Goal: Complete application form

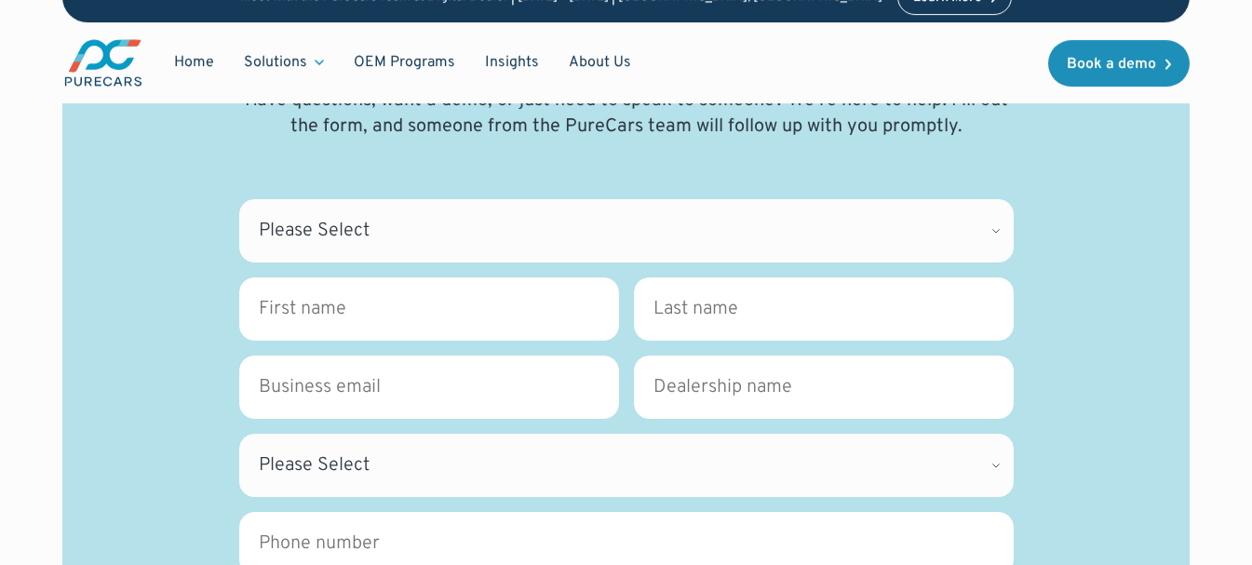
scroll to position [279, 0]
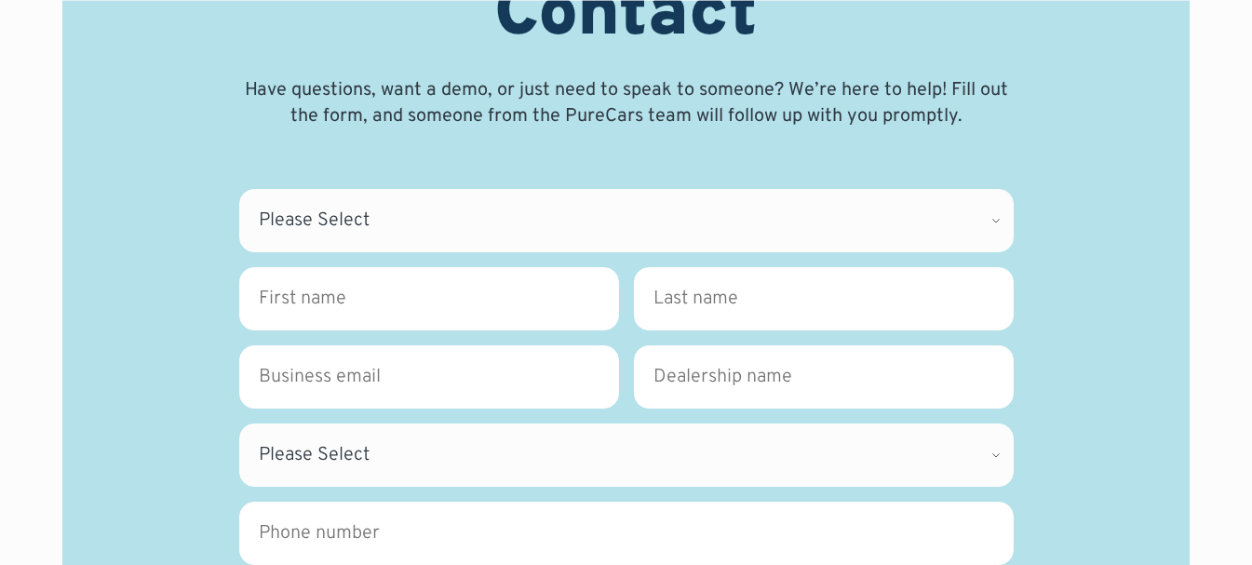
click at [348, 253] on fieldset "Where can we direct your inquiry? * Please Select CDK Support Sales Support Bil…" at bounding box center [626, 228] width 774 height 78
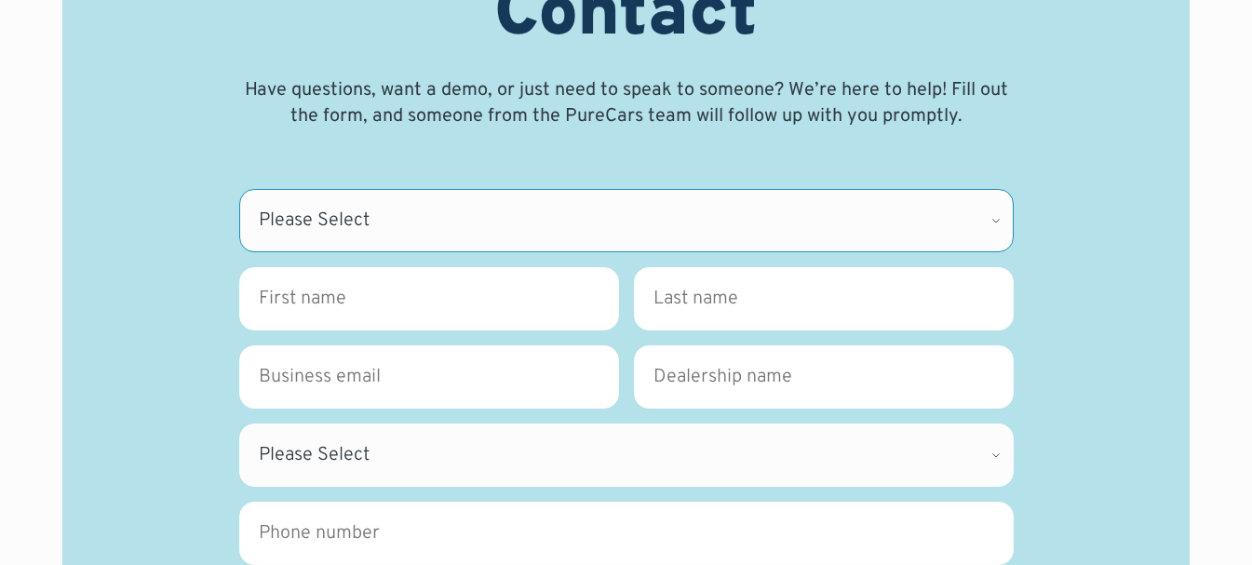
click at [343, 233] on select "Please Select CDK Support Sales Support Billing Press Other" at bounding box center [626, 220] width 774 height 63
select select "CDK Suport"
click at [239, 189] on select "Please Select CDK Support Sales Support Billing Press Other" at bounding box center [626, 220] width 774 height 63
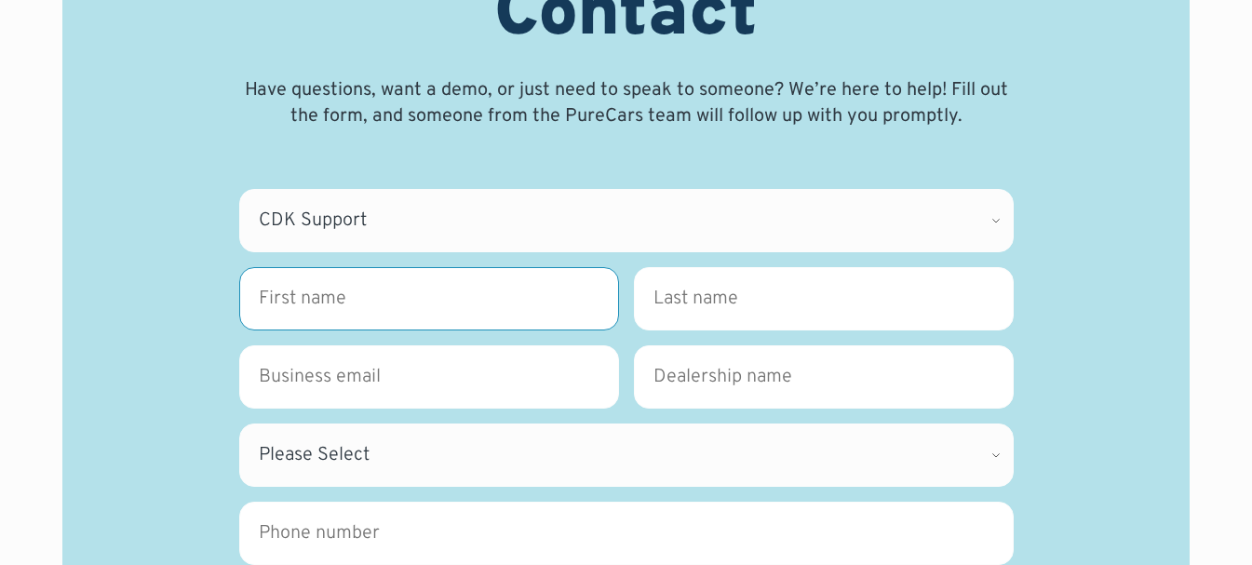
click at [342, 316] on input "First name *" at bounding box center [429, 298] width 380 height 63
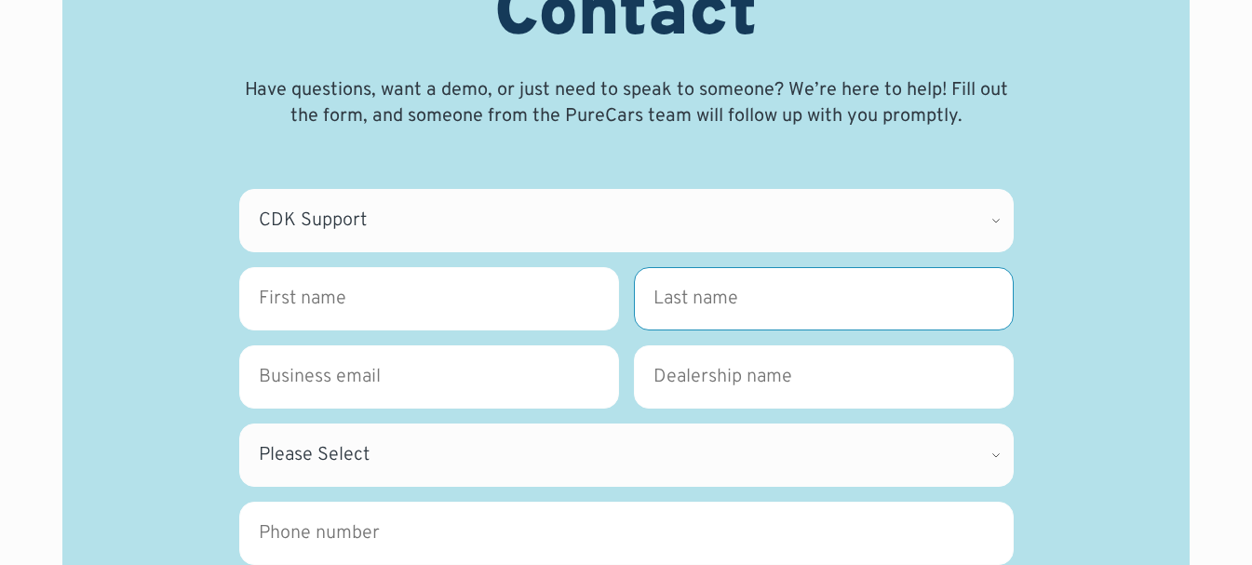
click at [737, 272] on input "Last name *" at bounding box center [824, 298] width 380 height 63
type input "[PERSON_NAME]"
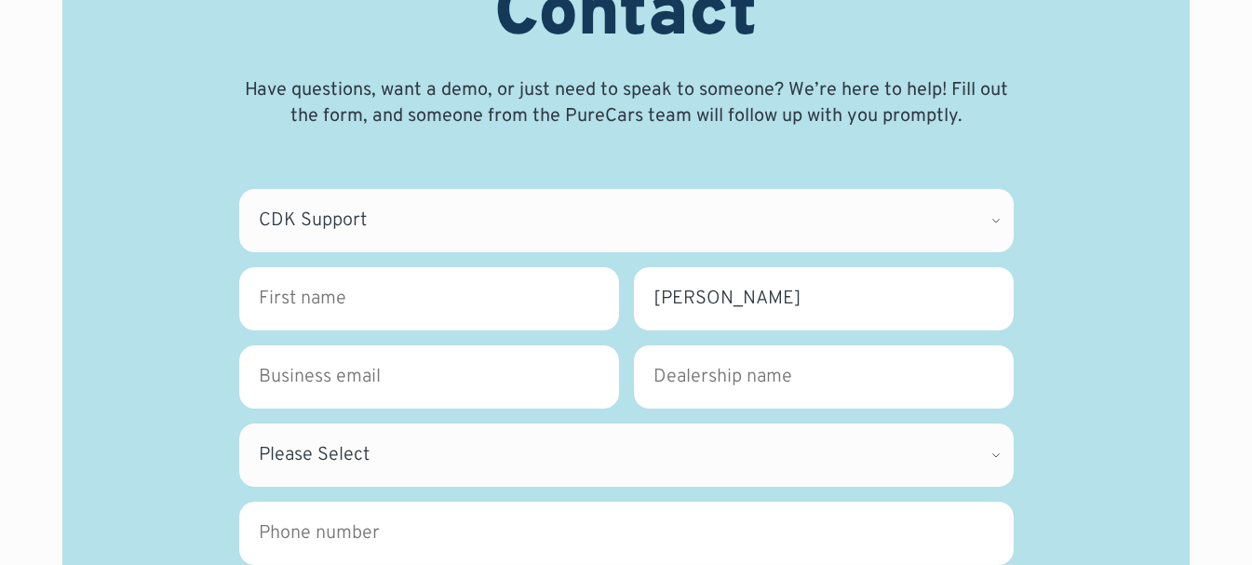
click at [435, 330] on fieldset "First name * Please complete this required field. Last name * [PERSON_NAME]" at bounding box center [626, 306] width 774 height 78
drag, startPoint x: 386, startPoint y: 359, endPoint x: 389, endPoint y: 334, distance: 25.3
click at [386, 350] on input "Business Email *" at bounding box center [429, 376] width 380 height 63
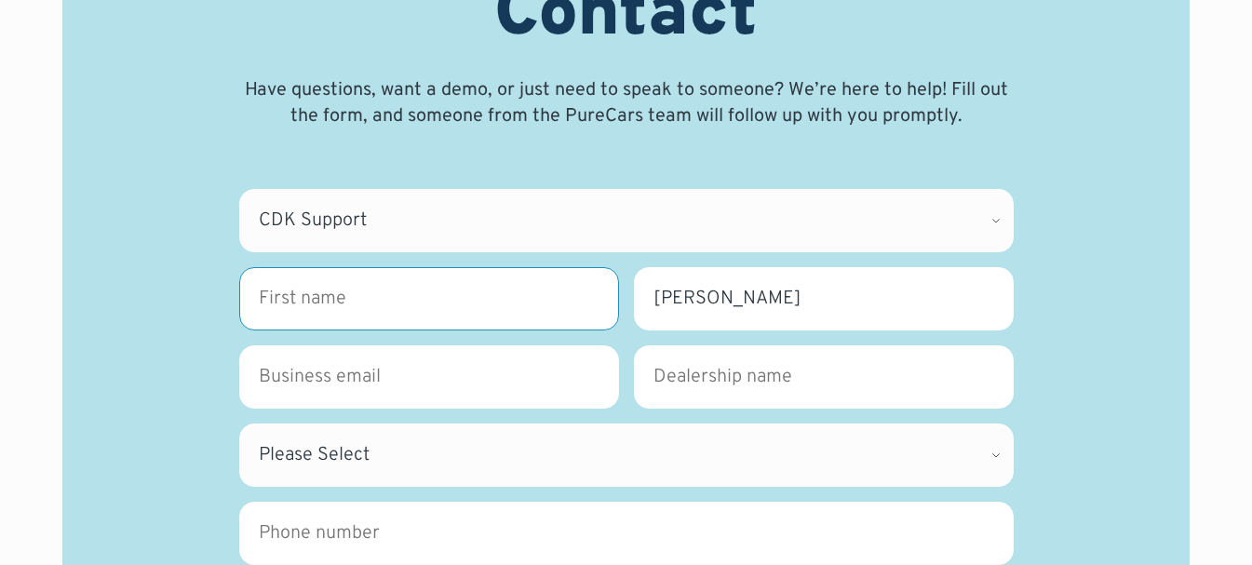
click at [400, 299] on input "First name *" at bounding box center [429, 298] width 380 height 63
type input "[PERSON_NAME]"
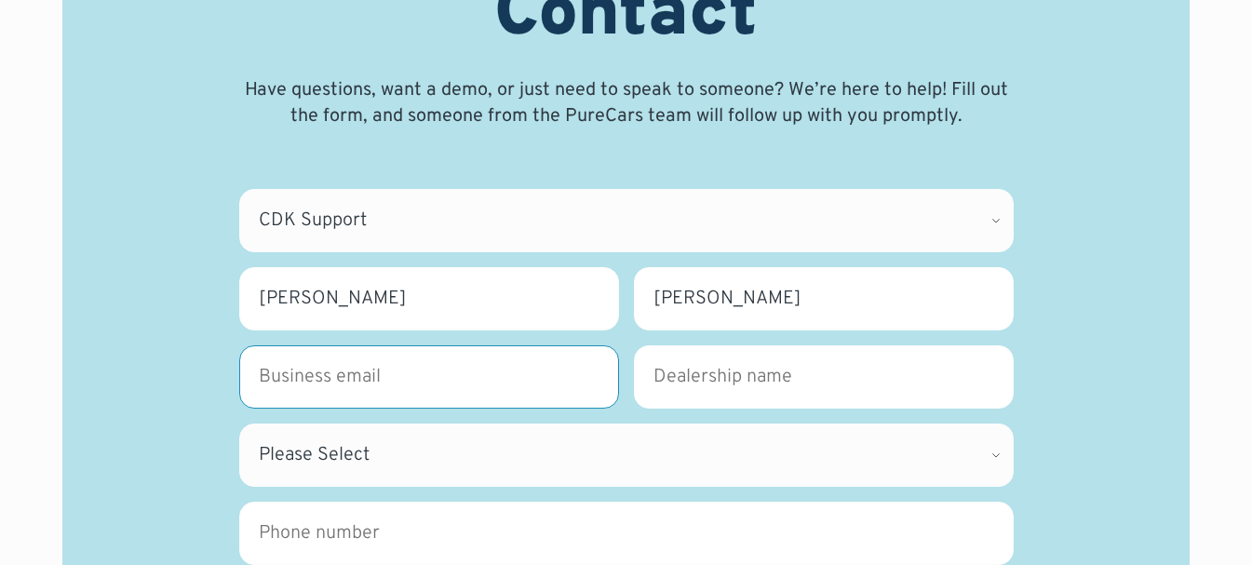
click at [334, 386] on input "Business Email *" at bounding box center [429, 376] width 380 height 63
type input "[EMAIL_ADDRESS][DOMAIN_NAME]"
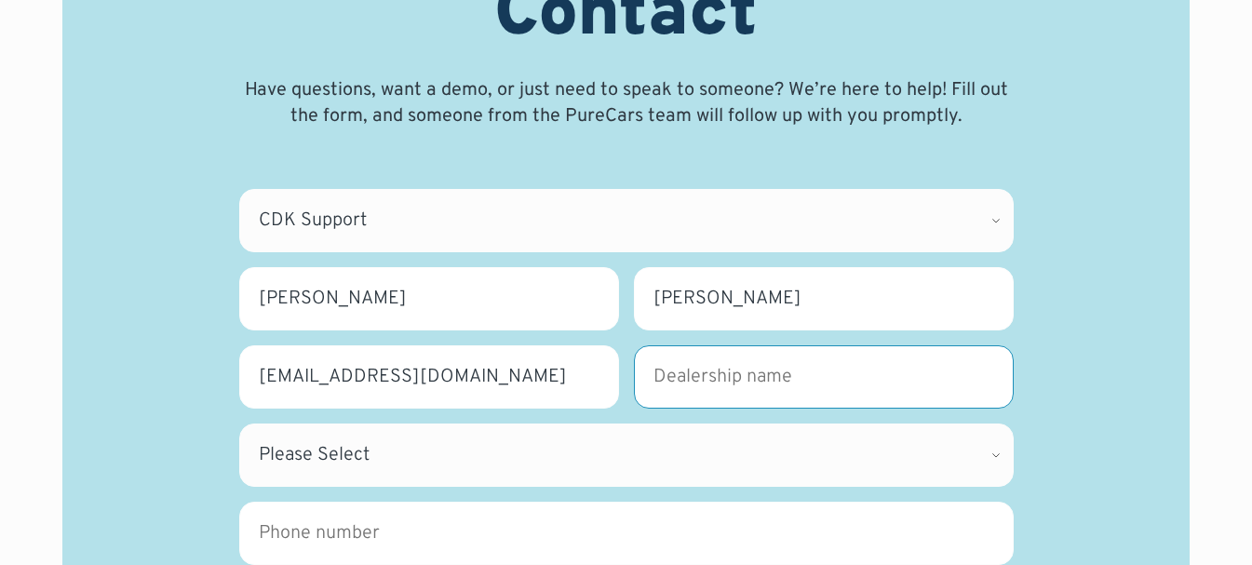
click at [707, 373] on input "Dealership name *" at bounding box center [824, 376] width 380 height 63
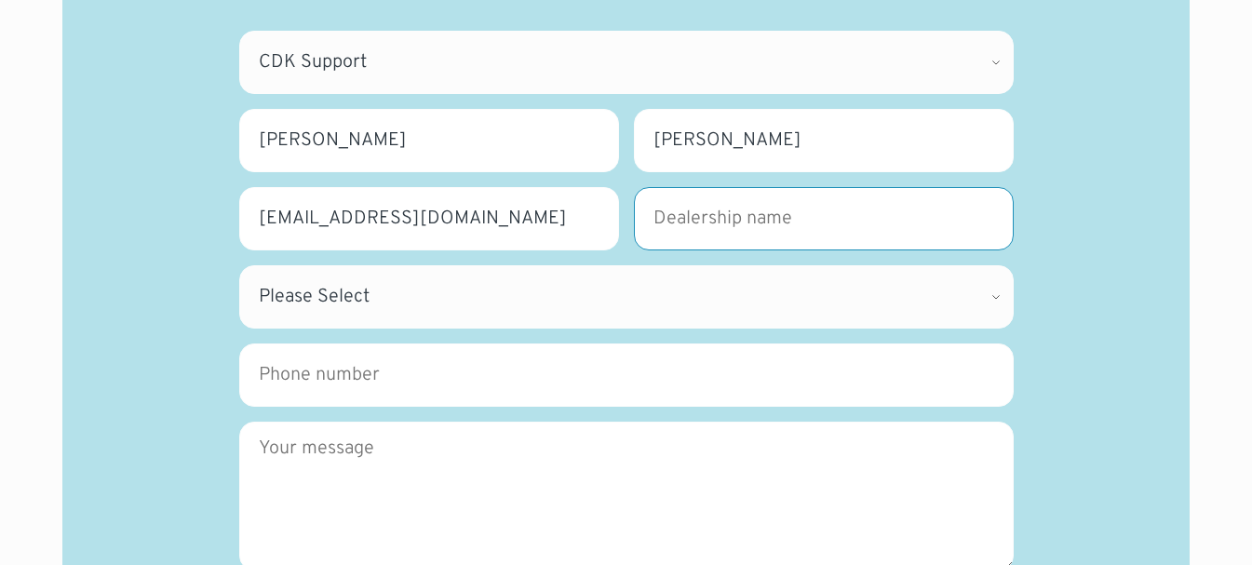
scroll to position [465, 0]
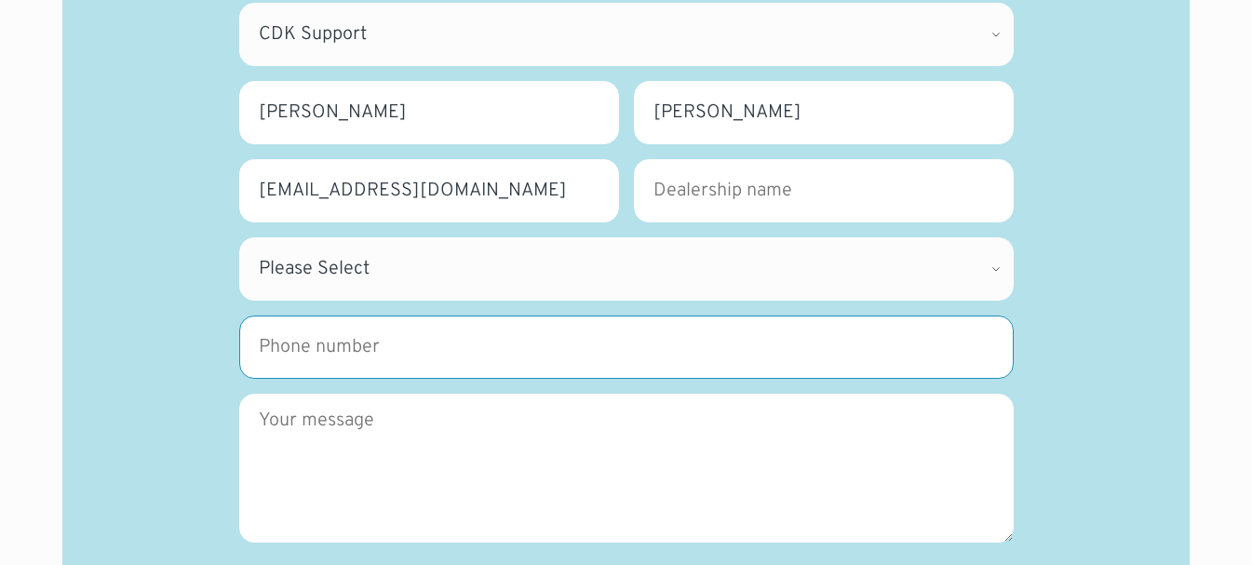
click at [304, 343] on input "Phone number" at bounding box center [626, 347] width 774 height 63
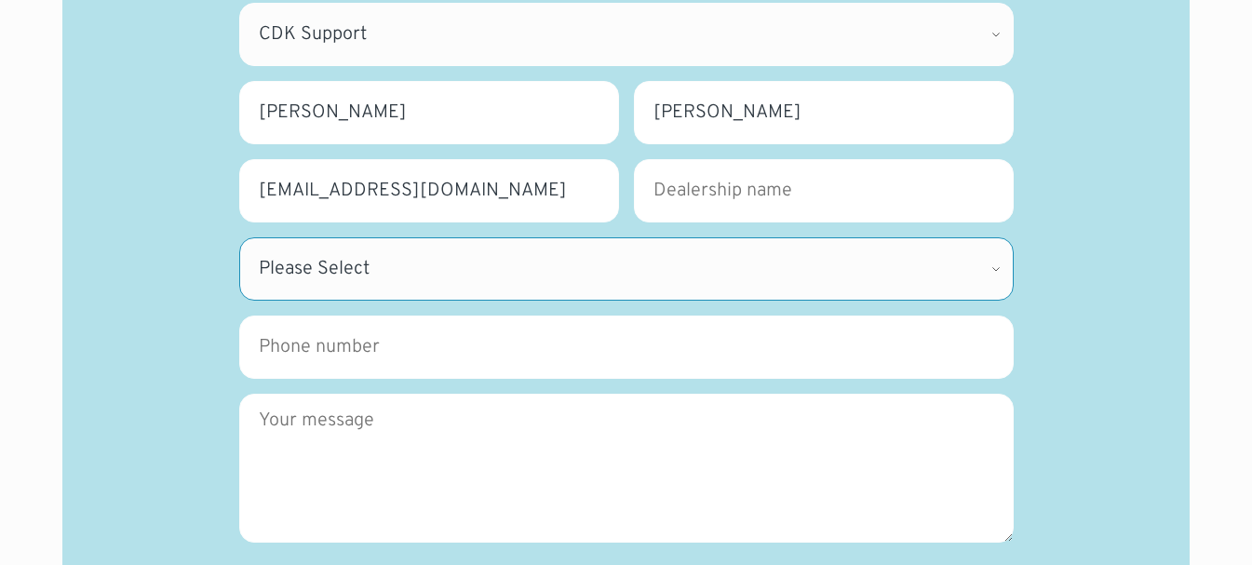
click at [308, 270] on select "Please Select [US_STATE] [US_STATE] [GEOGRAPHIC_DATA] [US_STATE] [US_STATE] [GE…" at bounding box center [626, 268] width 774 height 63
select select "CT"
click at [239, 237] on select "Please Select [US_STATE] [US_STATE] [GEOGRAPHIC_DATA] [US_STATE] [US_STATE] [GE…" at bounding box center [626, 268] width 774 height 63
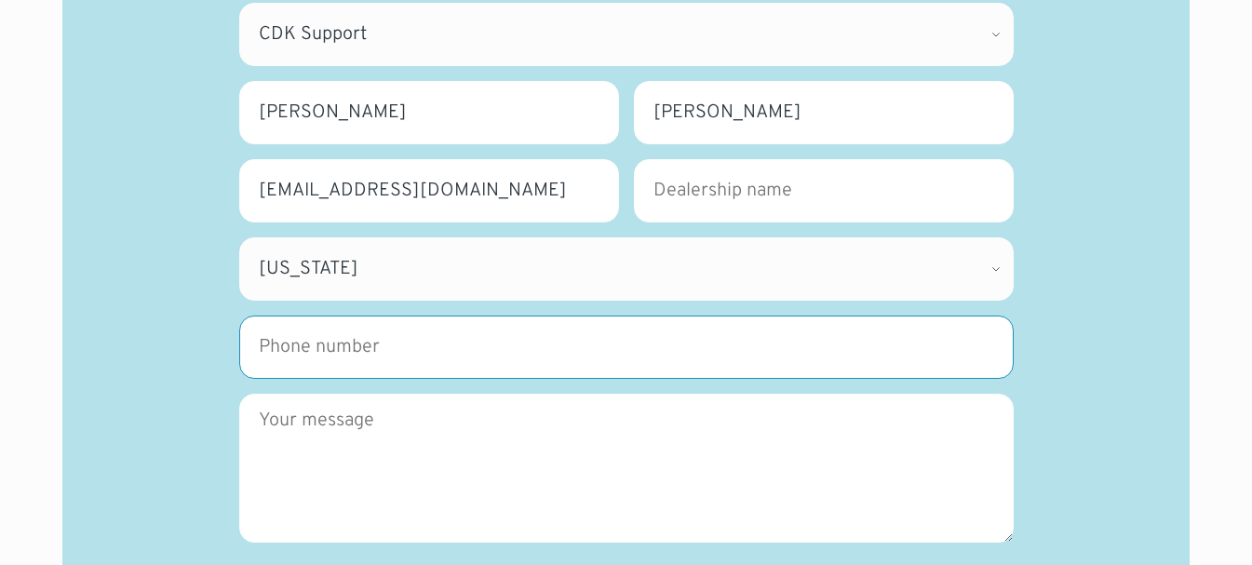
click at [355, 367] on input "Phone number" at bounding box center [626, 347] width 774 height 63
type input "3340073326"
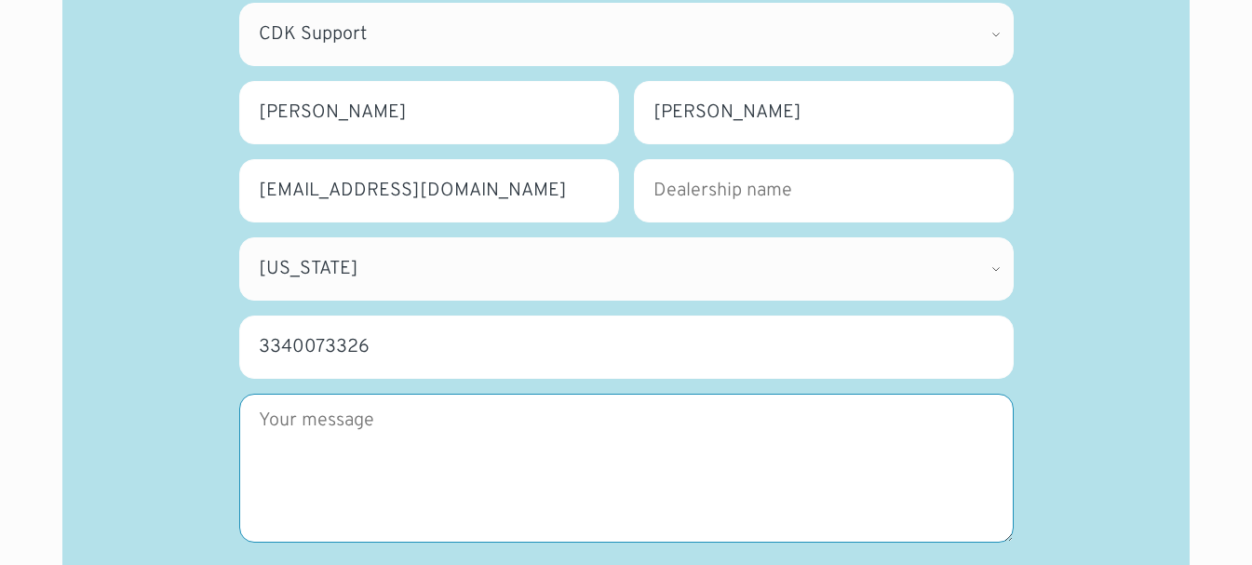
click at [366, 429] on textarea "Message" at bounding box center [626, 468] width 774 height 149
paste textarea "Hello, We are offering 15 Hours of FREE Website Maintenance (worth about USD 30…"
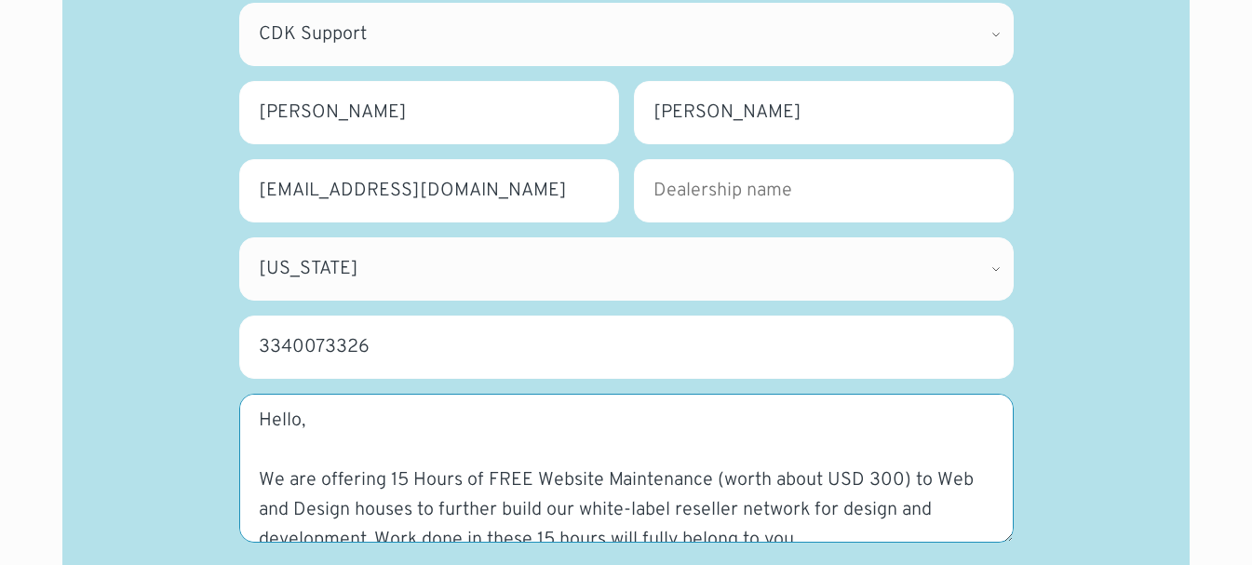
scroll to position [428, 0]
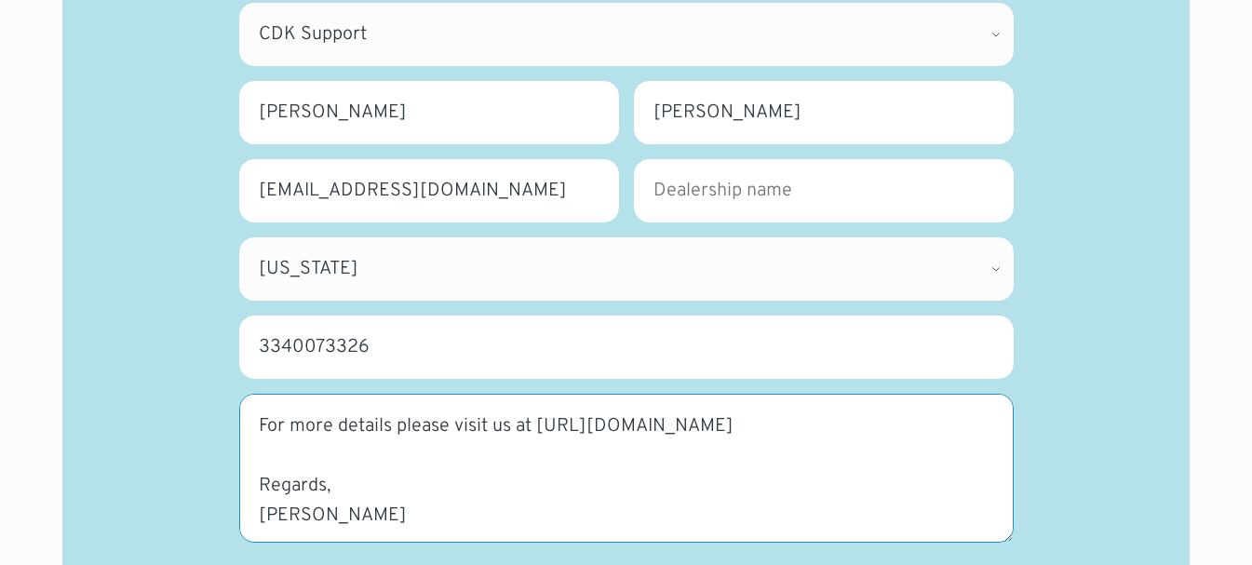
type textarea "Hello, We are offering 15 Hours of FREE Website Maintenance (worth about USD 30…"
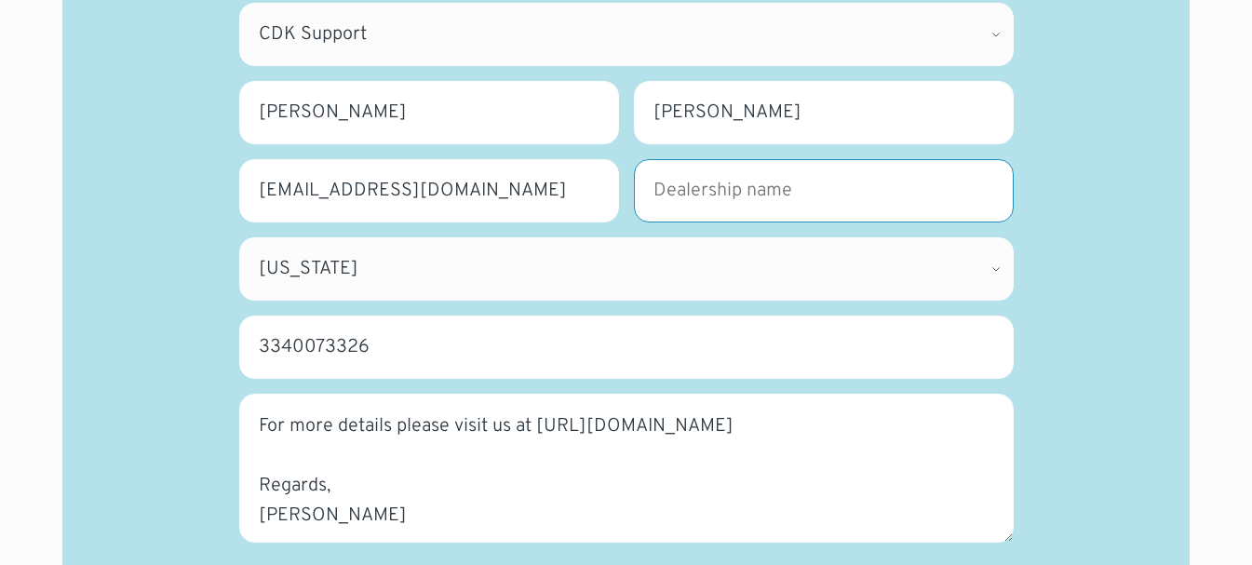
click at [780, 198] on input "Dealership name *" at bounding box center [824, 190] width 380 height 63
type input "Webgrity"
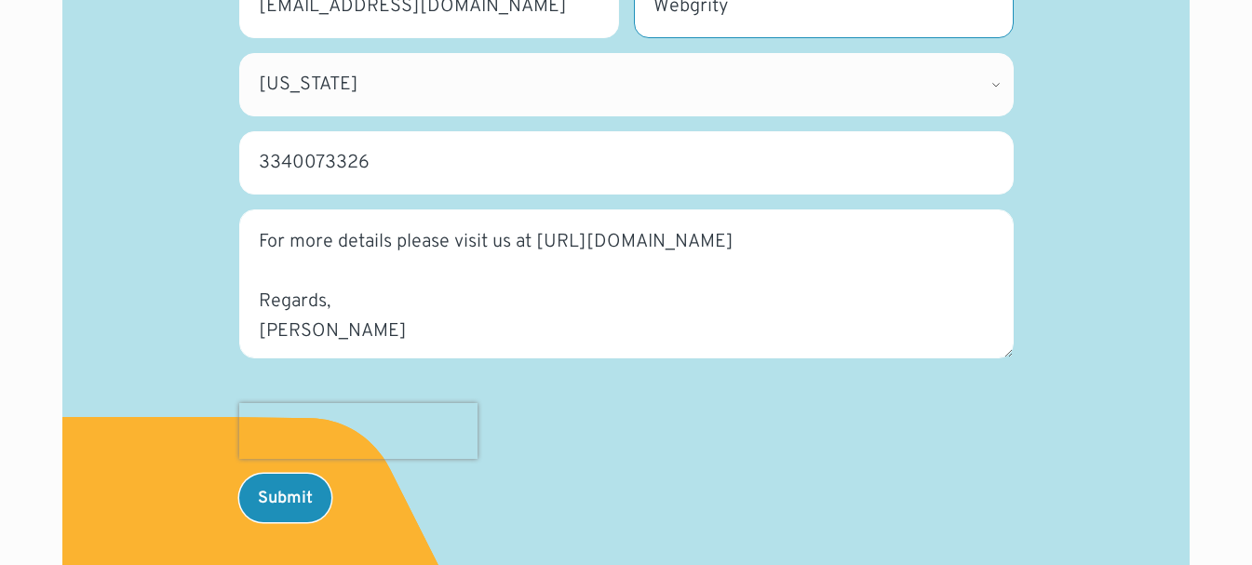
scroll to position [652, 0]
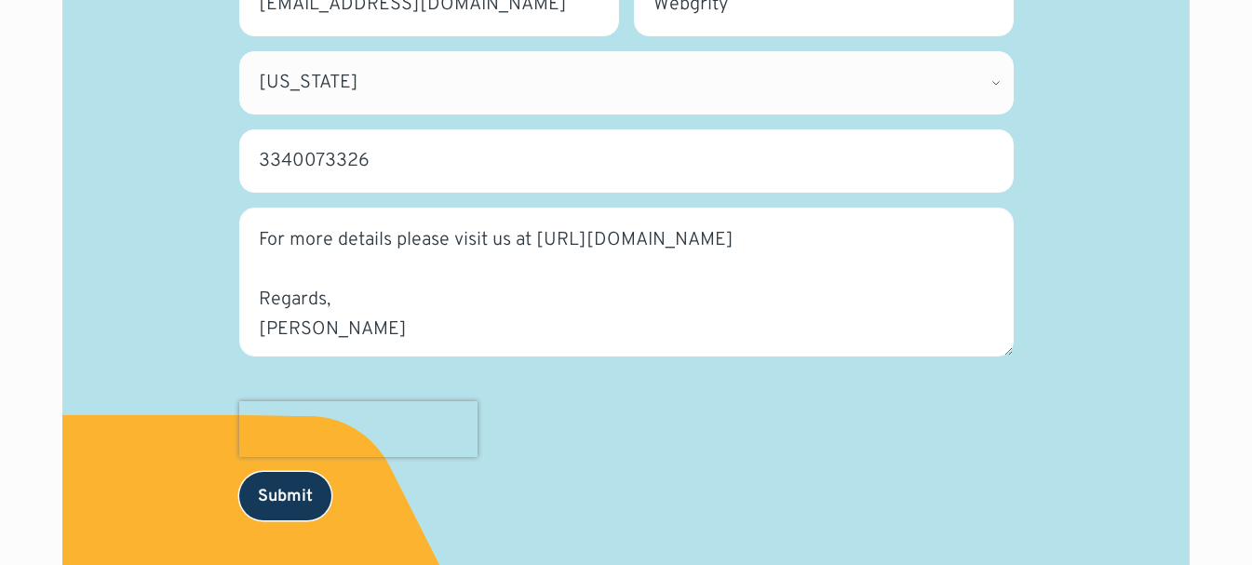
click at [278, 488] on input "Submit" at bounding box center [285, 496] width 92 height 48
click at [301, 502] on input "Submit" at bounding box center [285, 496] width 92 height 48
